Goal: Task Accomplishment & Management: Use online tool/utility

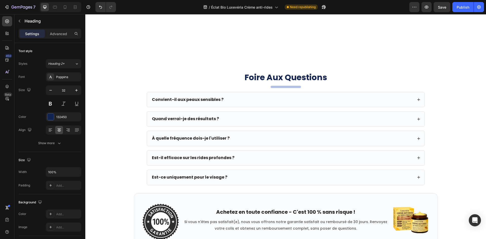
scroll to position [2233, 0]
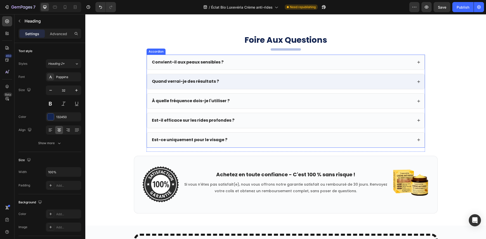
click at [242, 76] on div "Quand verrai-je des résultats ?" at bounding box center [285, 81] width 277 height 15
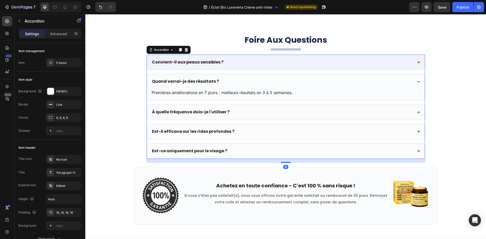
click at [255, 62] on div "Convient-il aux peaux sensibles ?" at bounding box center [282, 62] width 262 height 7
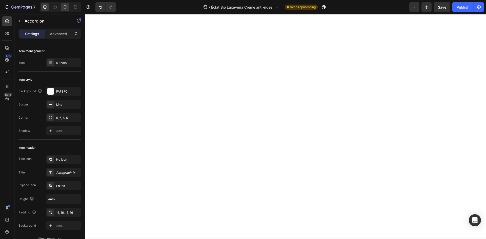
scroll to position [1929, 0]
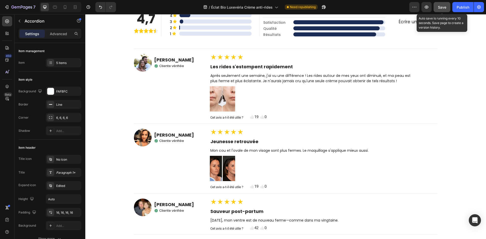
click at [442, 6] on span "Save" at bounding box center [442, 7] width 8 height 4
